Goal: Information Seeking & Learning: Find contact information

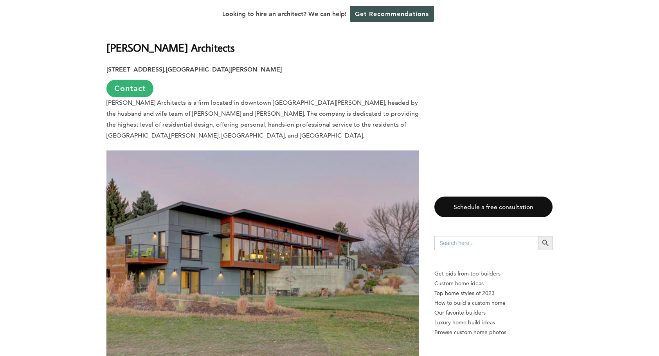
scroll to position [1487, 0]
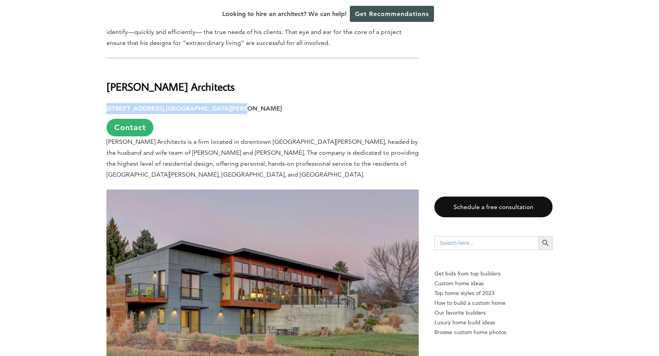
drag, startPoint x: 107, startPoint y: 75, endPoint x: 235, endPoint y: 77, distance: 128.0
click at [235, 105] on strong "[STREET_ADDRESS][PERSON_NAME]" at bounding box center [193, 108] width 175 height 7
click at [167, 80] on b "[PERSON_NAME] Architects" at bounding box center [170, 87] width 128 height 14
drag, startPoint x: 128, startPoint y: 95, endPoint x: 385, endPoint y: 88, distance: 257.1
click at [385, 103] on div "[STREET_ADDRESS][PERSON_NAME] Contact" at bounding box center [262, 119] width 312 height 33
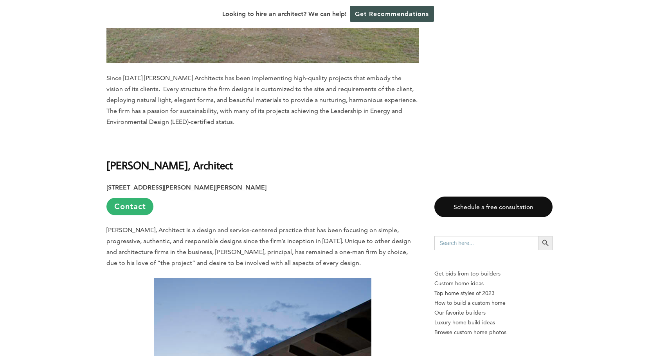
scroll to position [1839, 0]
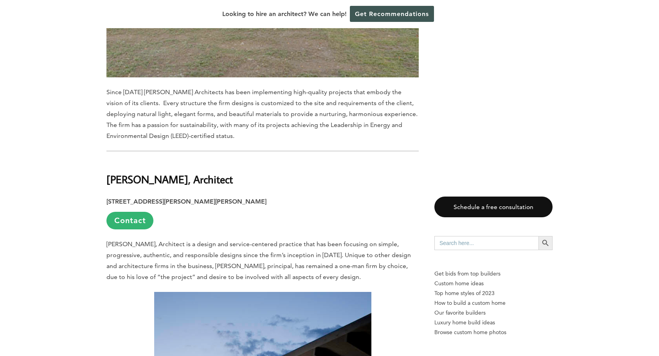
drag, startPoint x: 104, startPoint y: 148, endPoint x: 216, endPoint y: 153, distance: 111.2
copy b "[PERSON_NAME], Architect"
drag, startPoint x: 230, startPoint y: 167, endPoint x: 107, endPoint y: 167, distance: 123.2
click at [107, 196] on p "[STREET_ADDRESS][PERSON_NAME][PERSON_NAME] Contact" at bounding box center [262, 212] width 312 height 33
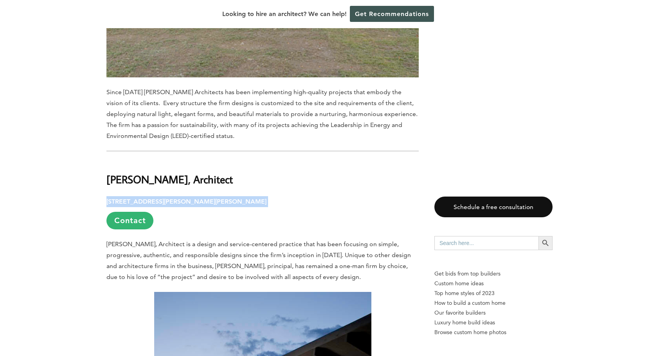
copy p "[STREET_ADDRESS][PERSON_NAME][PERSON_NAME]"
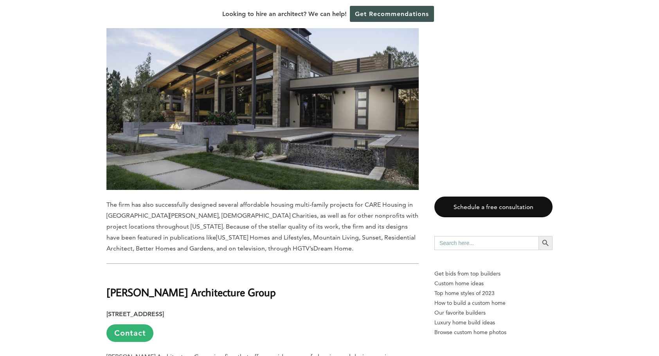
scroll to position [2739, 0]
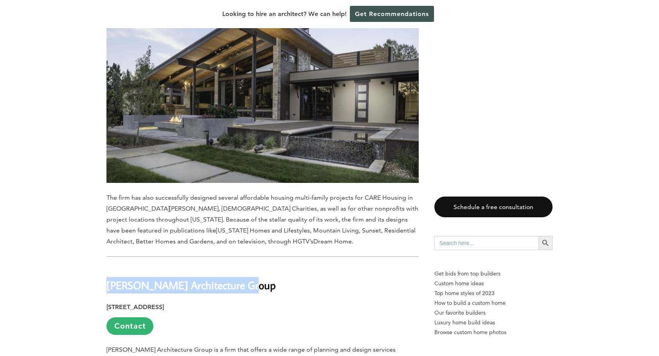
drag, startPoint x: 106, startPoint y: 232, endPoint x: 253, endPoint y: 234, distance: 146.3
click at [253, 266] on h2 "[PERSON_NAME] Architecture Group" at bounding box center [262, 279] width 312 height 27
copy b "[PERSON_NAME] Architecture Group"
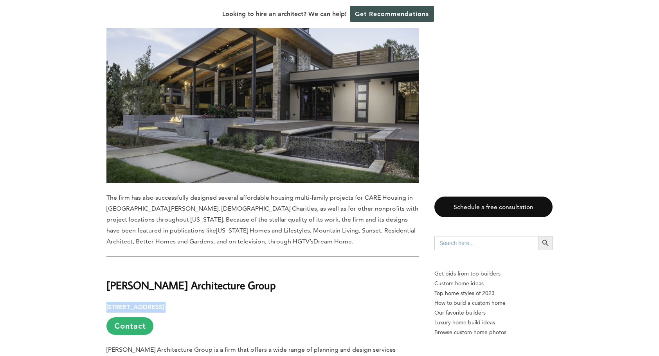
drag, startPoint x: 123, startPoint y: 253, endPoint x: 256, endPoint y: 254, distance: 133.0
click at [256, 302] on p "[STREET_ADDRESS] Contact" at bounding box center [262, 318] width 312 height 33
copy p "[STREET_ADDRESS]"
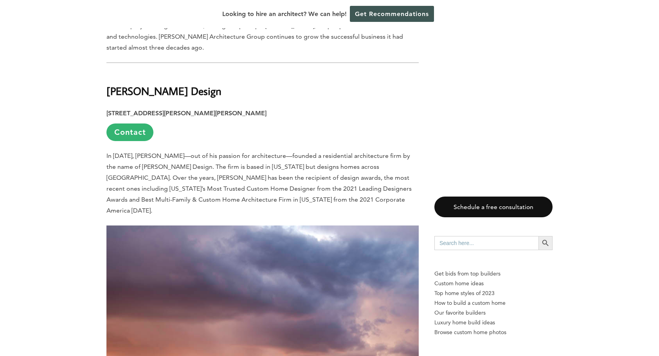
scroll to position [3365, 0]
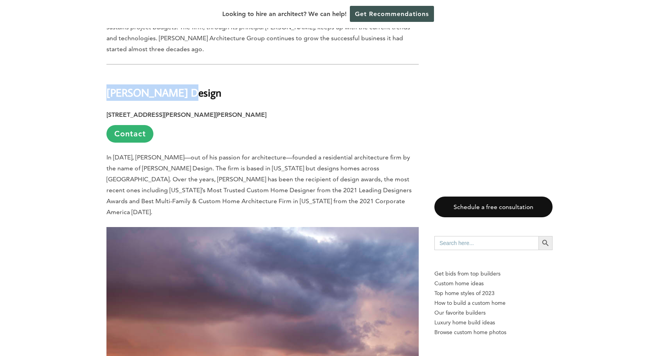
drag, startPoint x: 105, startPoint y: 37, endPoint x: 191, endPoint y: 42, distance: 85.4
drag, startPoint x: 215, startPoint y: 34, endPoint x: 209, endPoint y: 36, distance: 6.6
click at [215, 74] on h2 "[PERSON_NAME] Design" at bounding box center [262, 87] width 312 height 27
drag, startPoint x: 189, startPoint y: 41, endPoint x: 108, endPoint y: 46, distance: 81.9
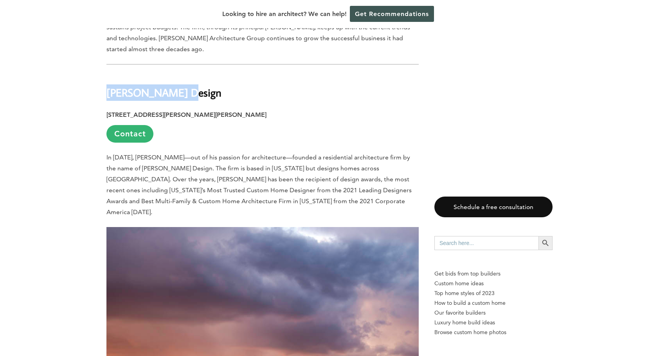
click at [108, 74] on h2 "[PERSON_NAME] Design" at bounding box center [262, 87] width 312 height 27
copy b "[PERSON_NAME] Design"
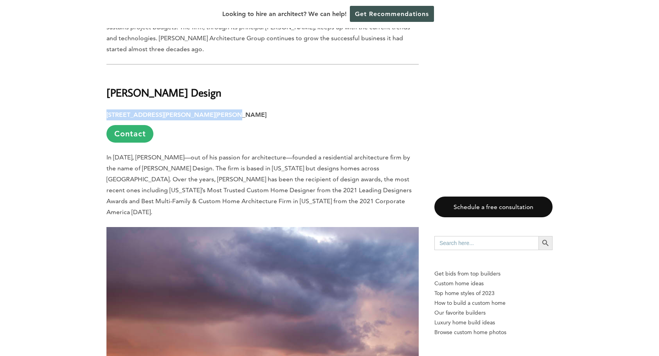
drag, startPoint x: 122, startPoint y: 59, endPoint x: 218, endPoint y: 60, distance: 95.9
click at [218, 110] on p "[STREET_ADDRESS][PERSON_NAME][PERSON_NAME] Contact" at bounding box center [262, 126] width 312 height 33
copy strong "[STREET_ADDRESS][PERSON_NAME][PERSON_NAME]"
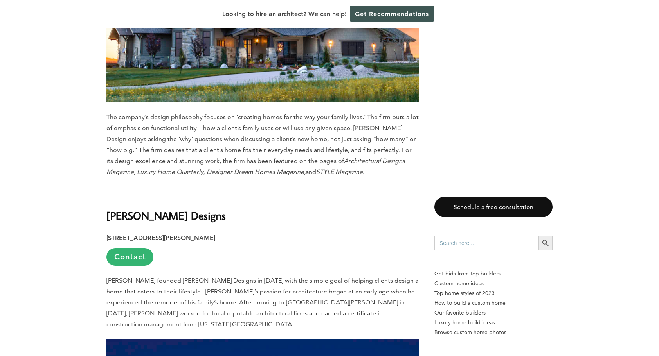
scroll to position [3756, 0]
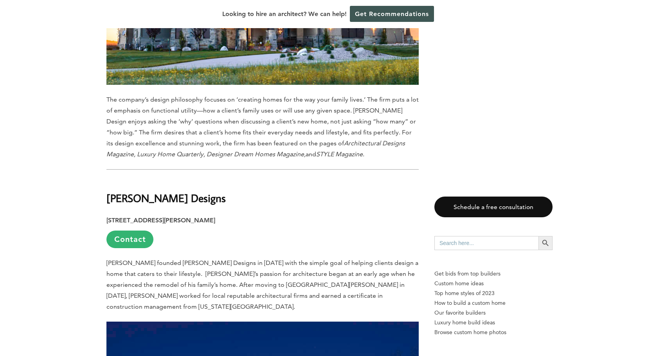
click at [209, 179] on h2 "[PERSON_NAME] Designs" at bounding box center [262, 192] width 312 height 27
drag, startPoint x: 187, startPoint y: 134, endPoint x: 107, endPoint y: 136, distance: 80.2
click at [107, 191] on b "[PERSON_NAME] Designs" at bounding box center [165, 198] width 119 height 14
copy b "[PERSON_NAME] Designs"
drag, startPoint x: 106, startPoint y: 155, endPoint x: 257, endPoint y: 150, distance: 151.1
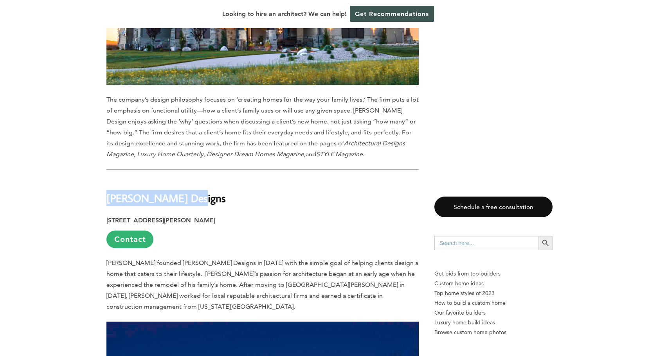
copy strong "[STREET_ADDRESS][PERSON_NAME]"
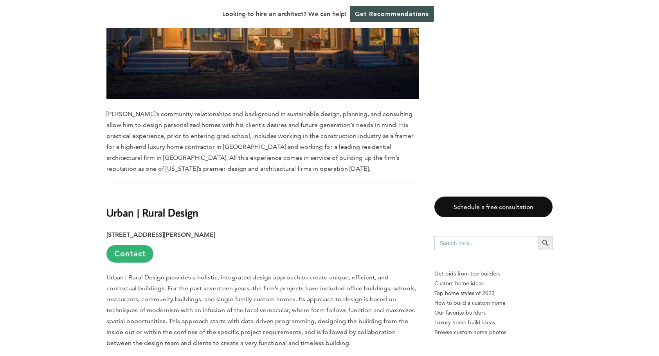
scroll to position [4186, 0]
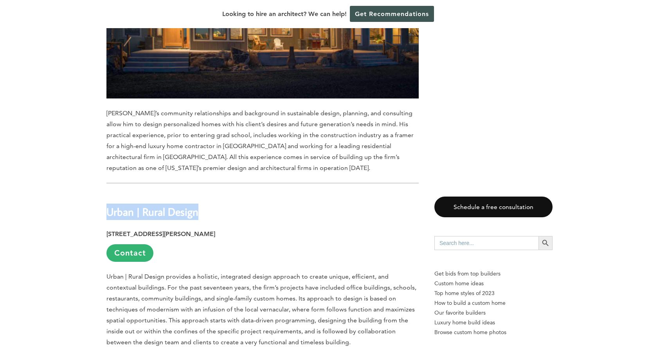
drag, startPoint x: 107, startPoint y: 138, endPoint x: 206, endPoint y: 138, distance: 99.0
click at [206, 193] on h2 "Urban | Rural Design" at bounding box center [262, 206] width 312 height 27
copy b "Urban | Rural Design"
drag, startPoint x: 106, startPoint y: 158, endPoint x: 230, endPoint y: 158, distance: 123.2
click at [230, 229] on p "[STREET_ADDRESS][PERSON_NAME] Contact" at bounding box center [262, 245] width 312 height 33
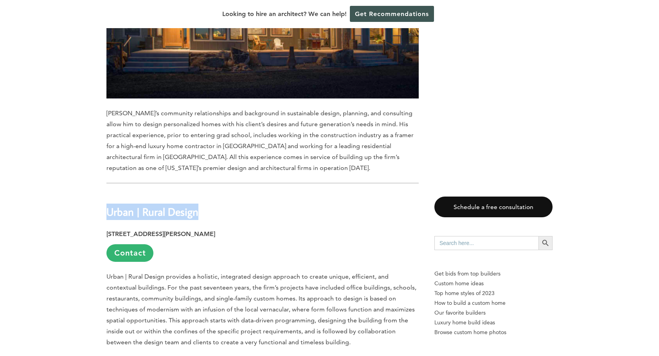
copy strong "[STREET_ADDRESS][PERSON_NAME]"
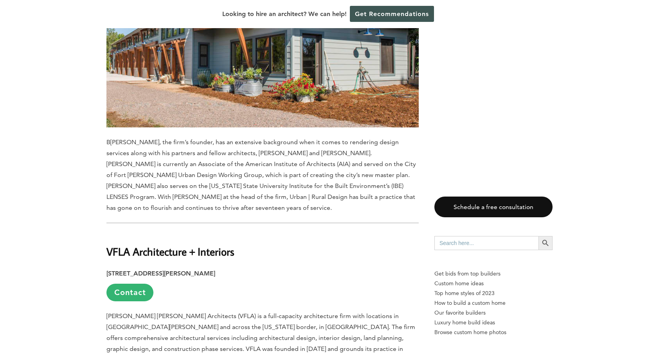
scroll to position [4695, 0]
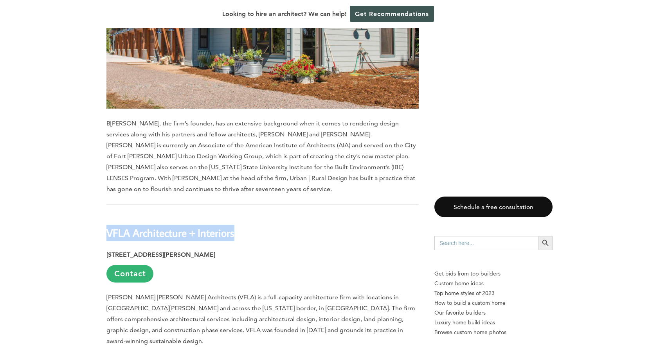
drag, startPoint x: 105, startPoint y: 146, endPoint x: 238, endPoint y: 150, distance: 132.7
drag, startPoint x: 107, startPoint y: 169, endPoint x: 258, endPoint y: 167, distance: 150.6
click at [215, 251] on strong "[STREET_ADDRESS][PERSON_NAME]" at bounding box center [160, 254] width 109 height 7
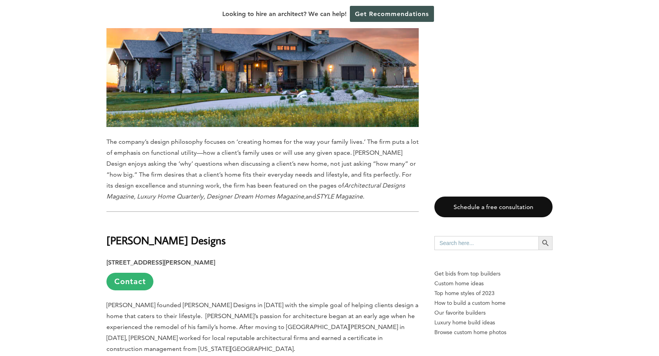
scroll to position [3678, 0]
